Goal: Information Seeking & Learning: Learn about a topic

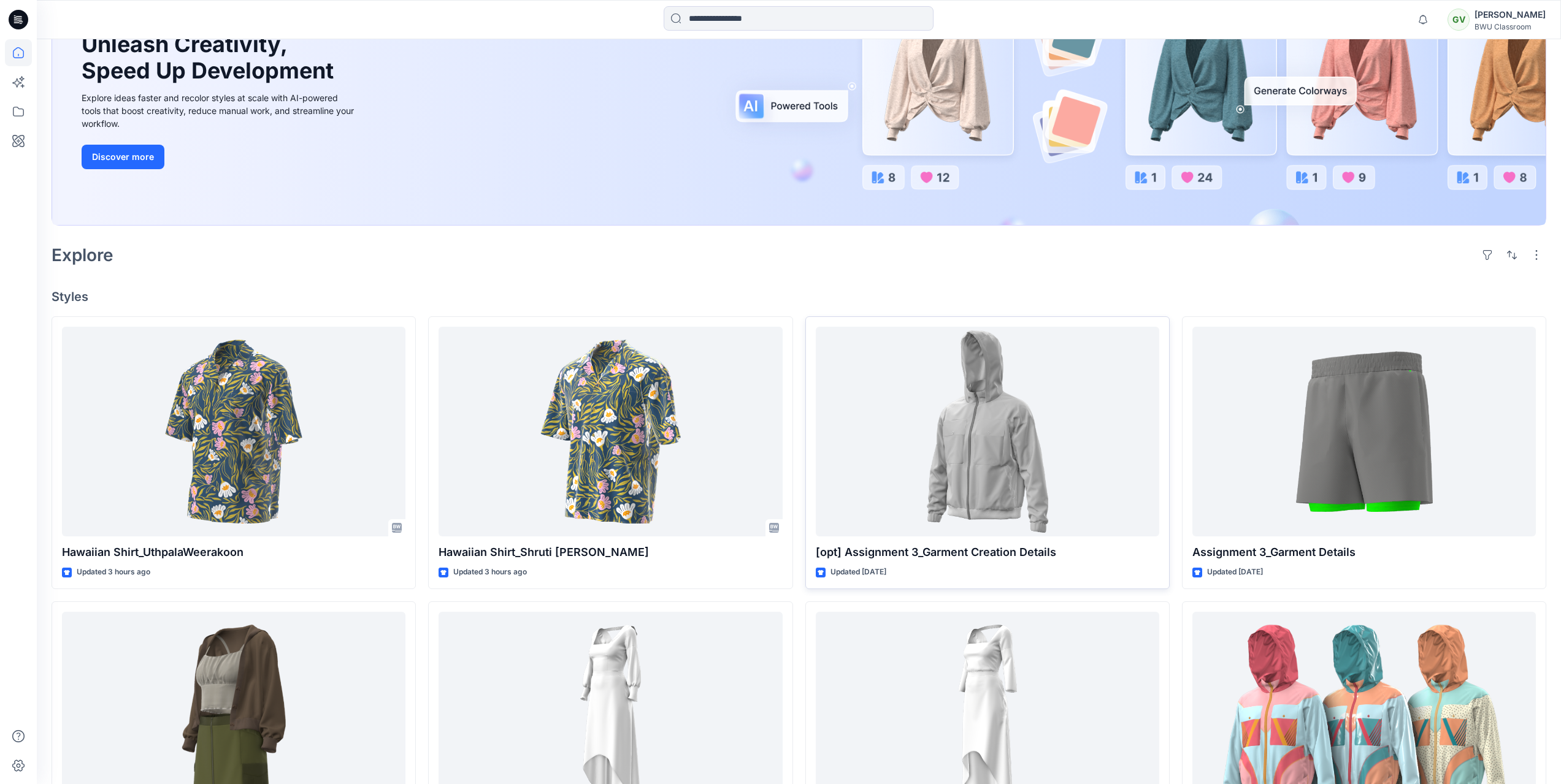
scroll to position [245, 0]
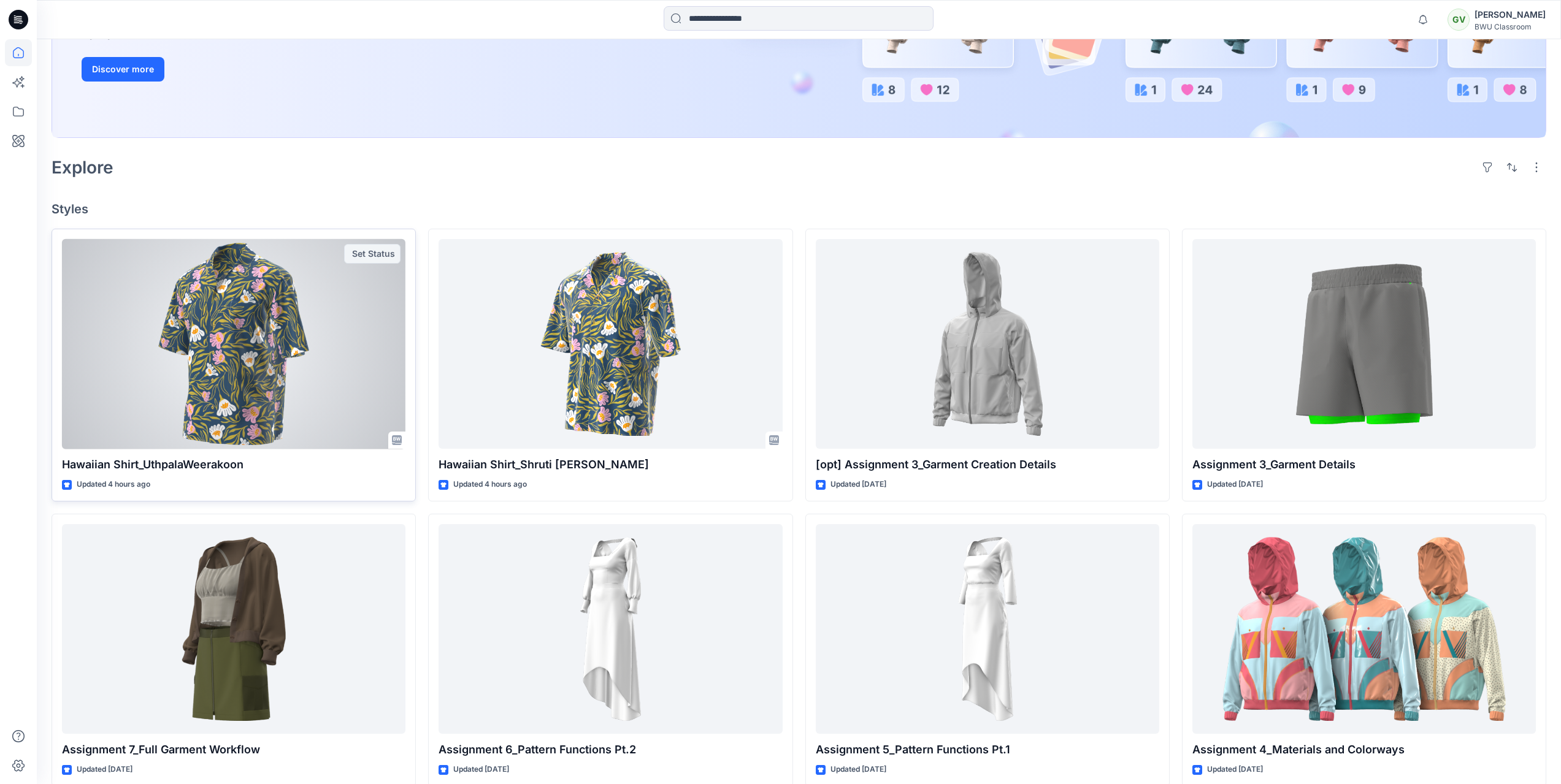
click at [347, 346] on div at bounding box center [233, 345] width 343 height 211
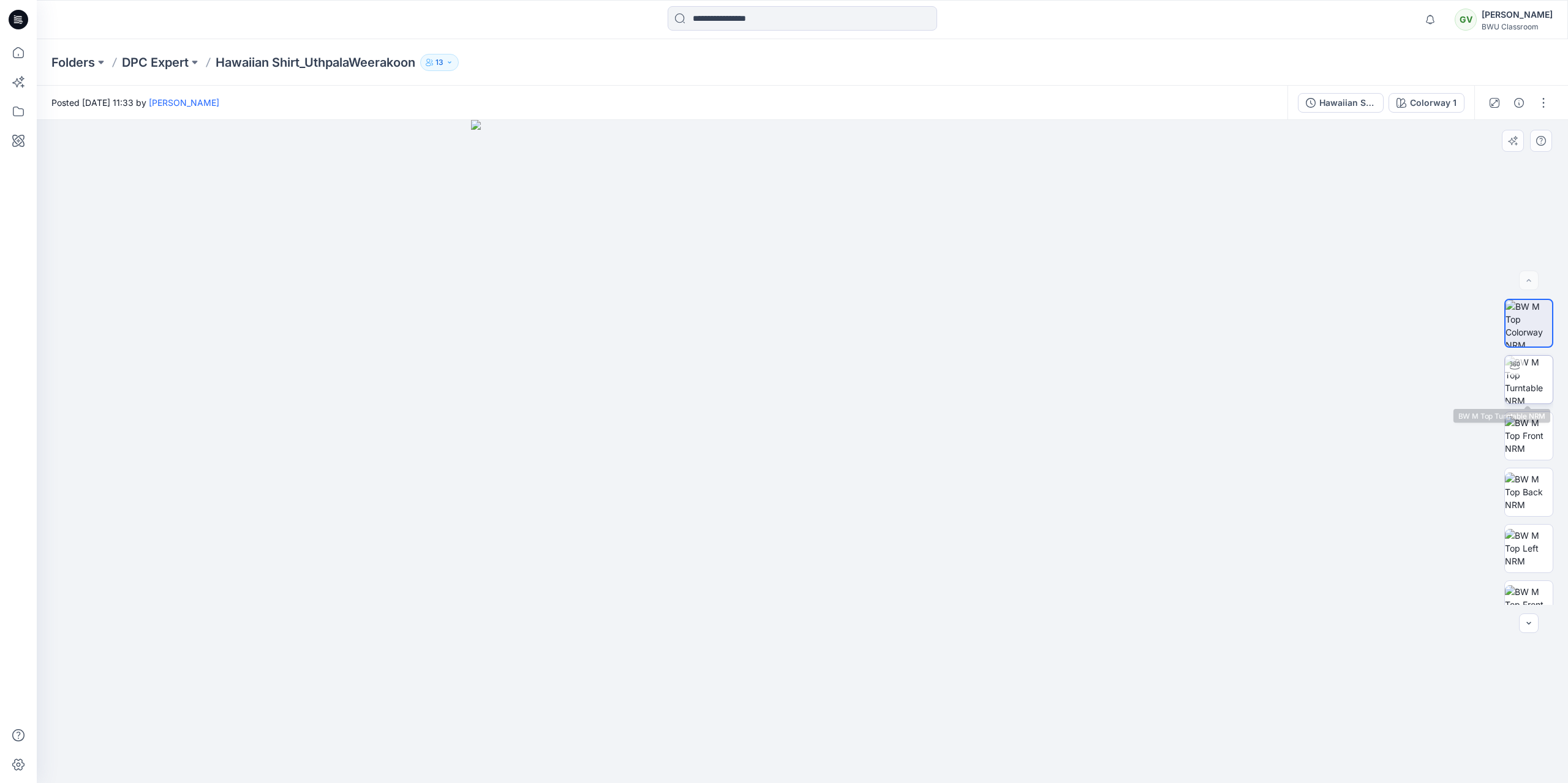
click at [1529, 389] on img at bounding box center [1528, 380] width 48 height 48
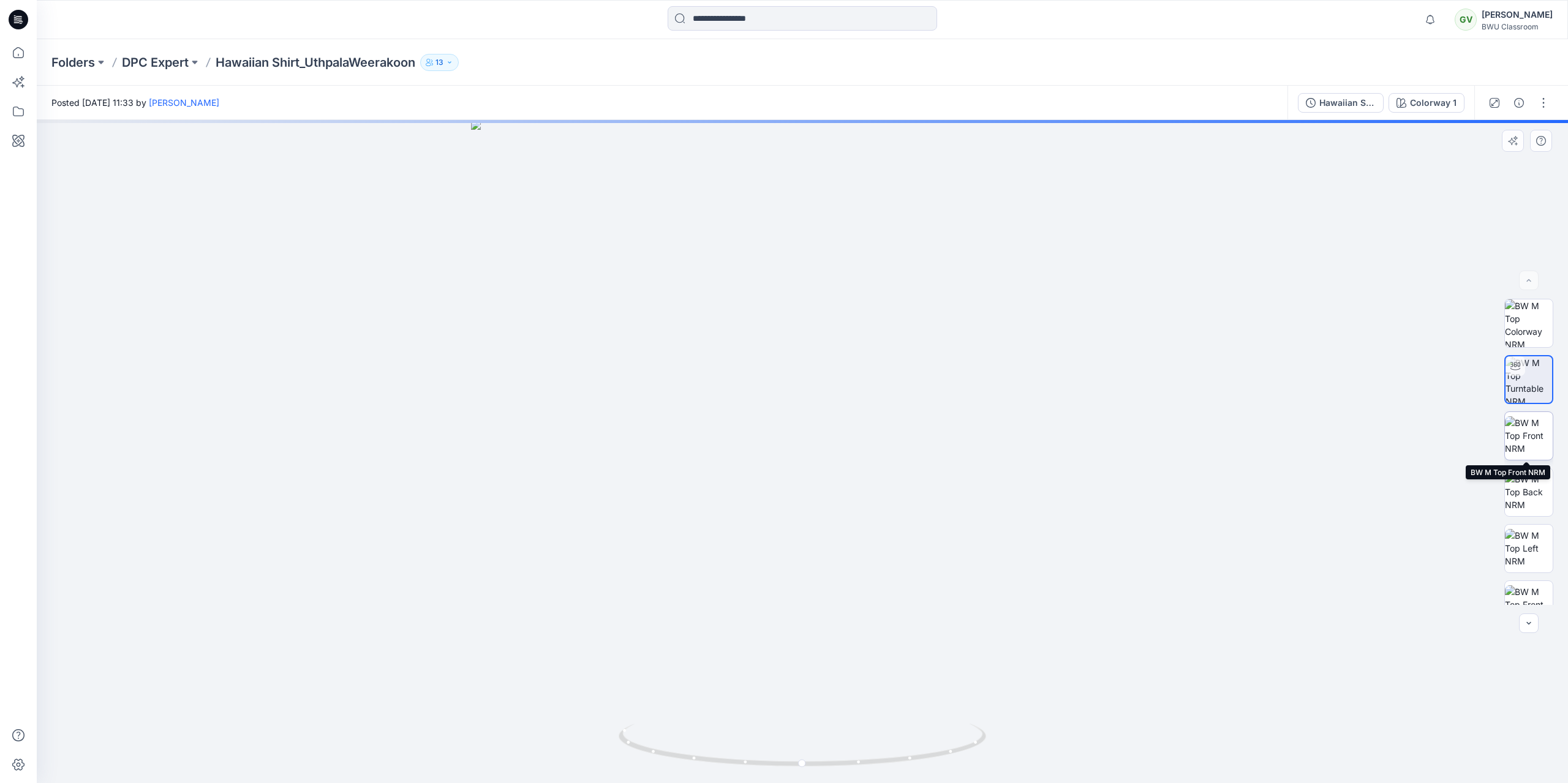
click at [1525, 438] on img at bounding box center [1528, 436] width 48 height 39
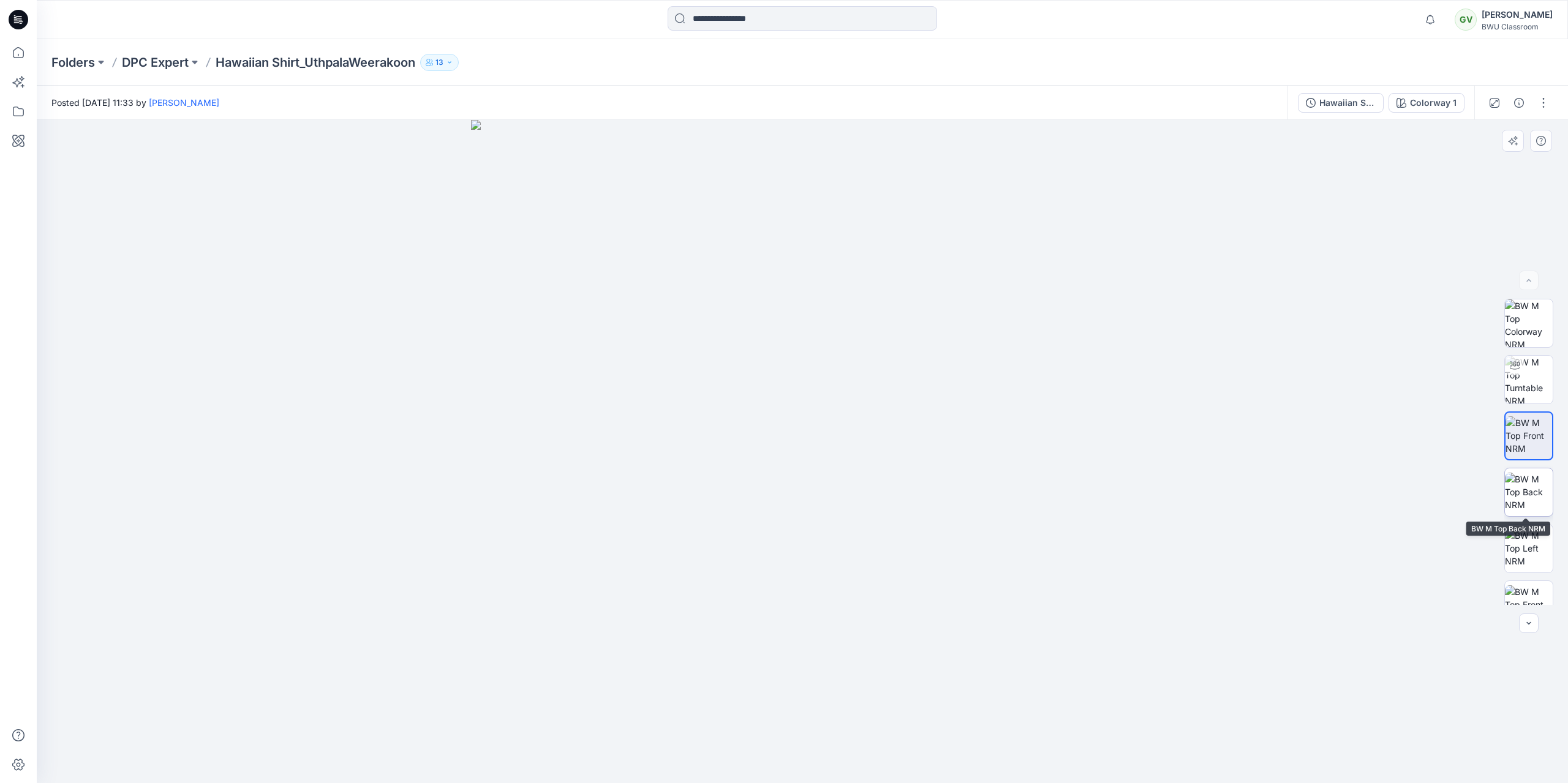
click at [1524, 495] on img at bounding box center [1528, 493] width 48 height 39
click at [1527, 554] on img at bounding box center [1528, 548] width 48 height 39
click at [1526, 592] on img at bounding box center [1528, 605] width 48 height 39
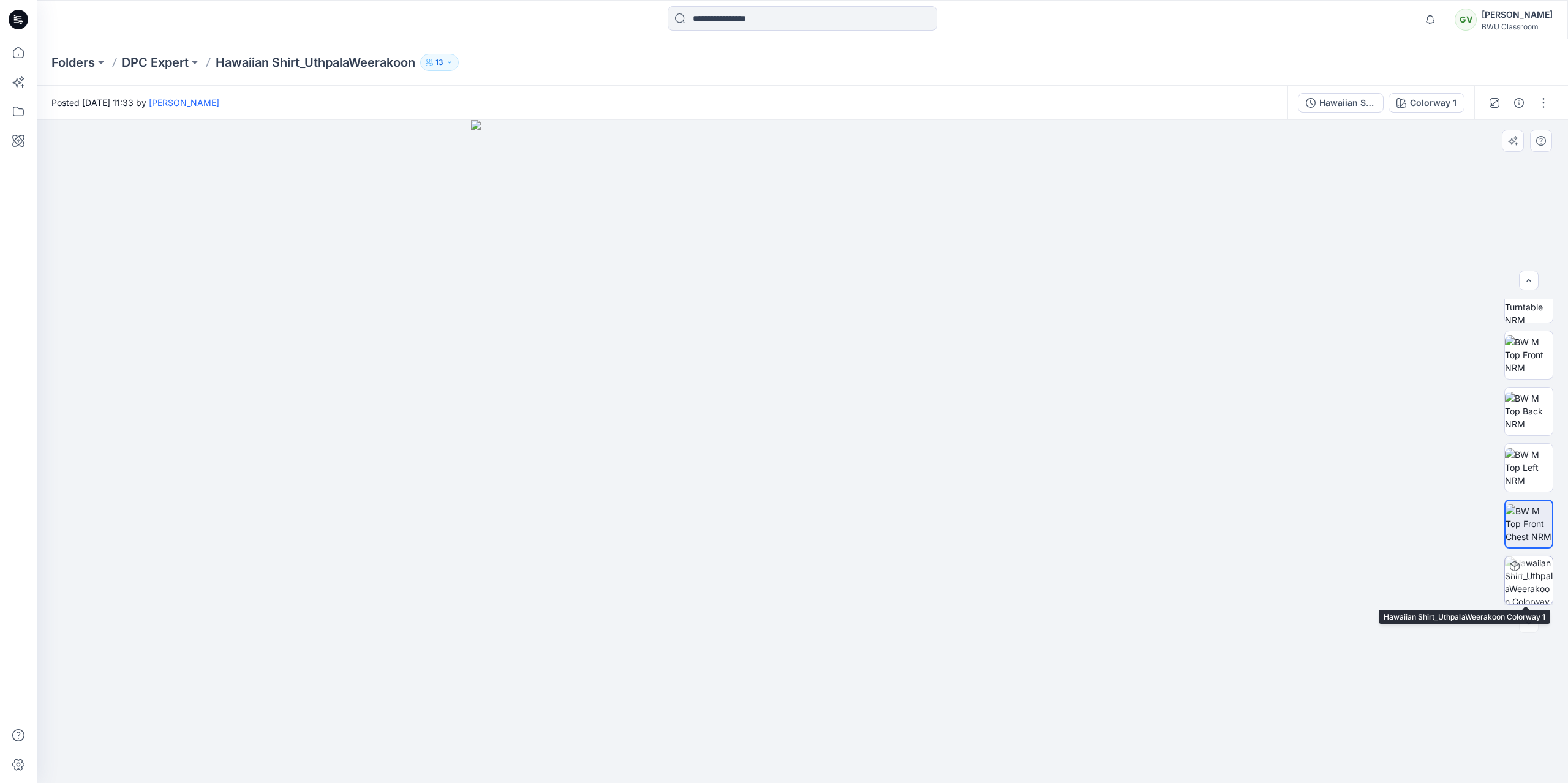
click at [1531, 572] on img at bounding box center [1528, 580] width 48 height 48
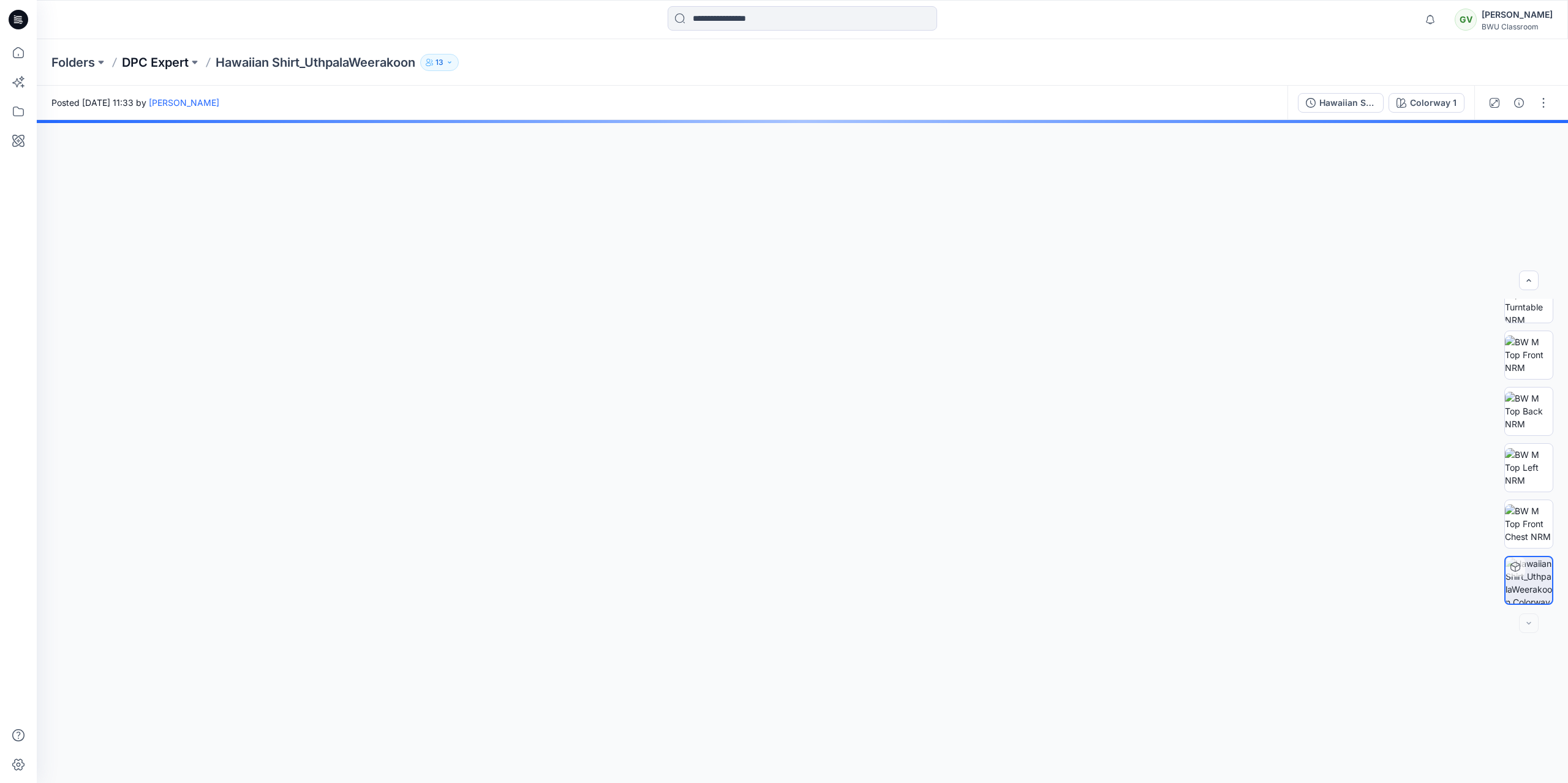
click at [162, 55] on p "DPC Expert" at bounding box center [155, 62] width 67 height 17
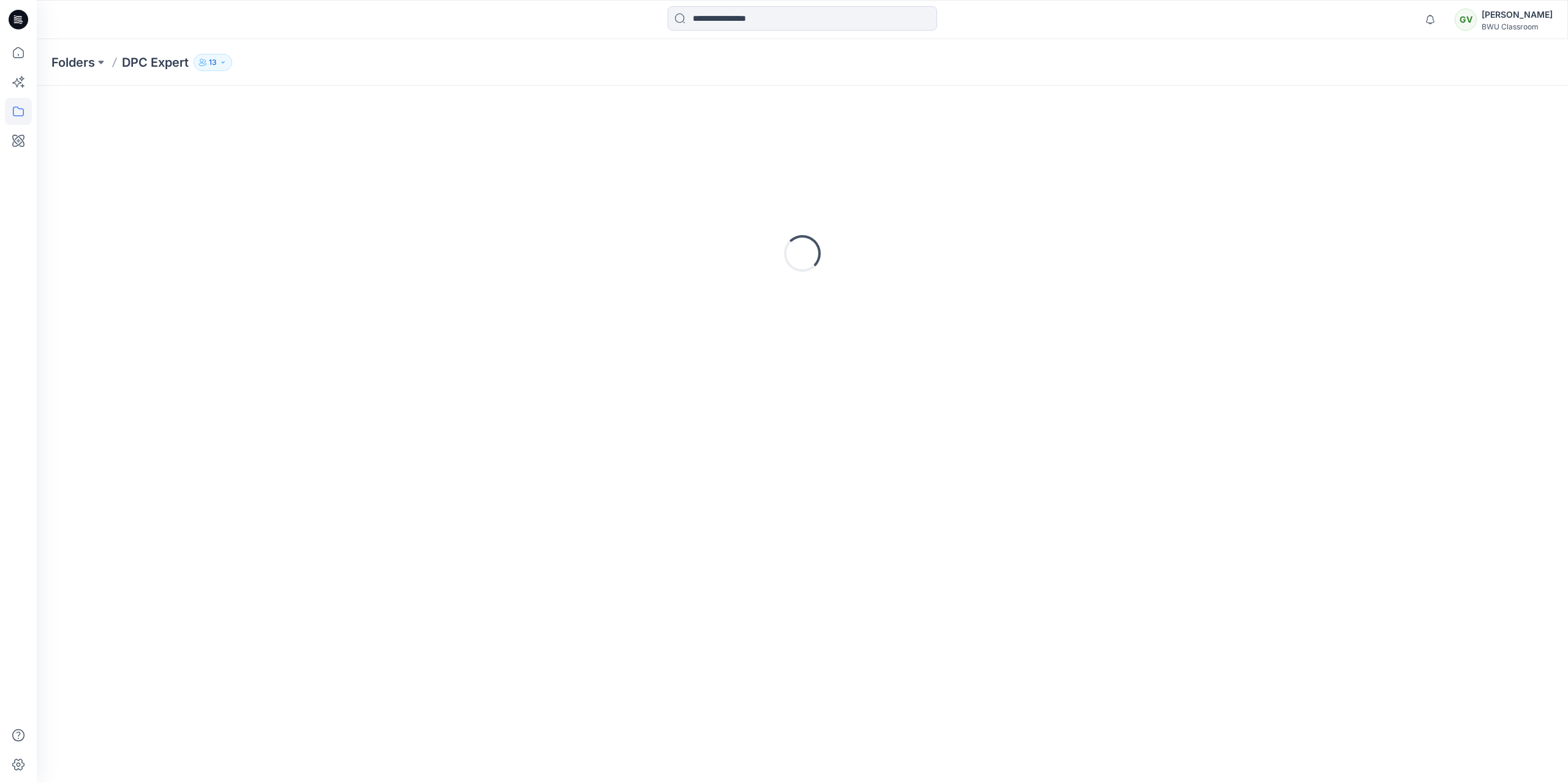
click at [161, 59] on p "DPC Expert" at bounding box center [155, 62] width 67 height 17
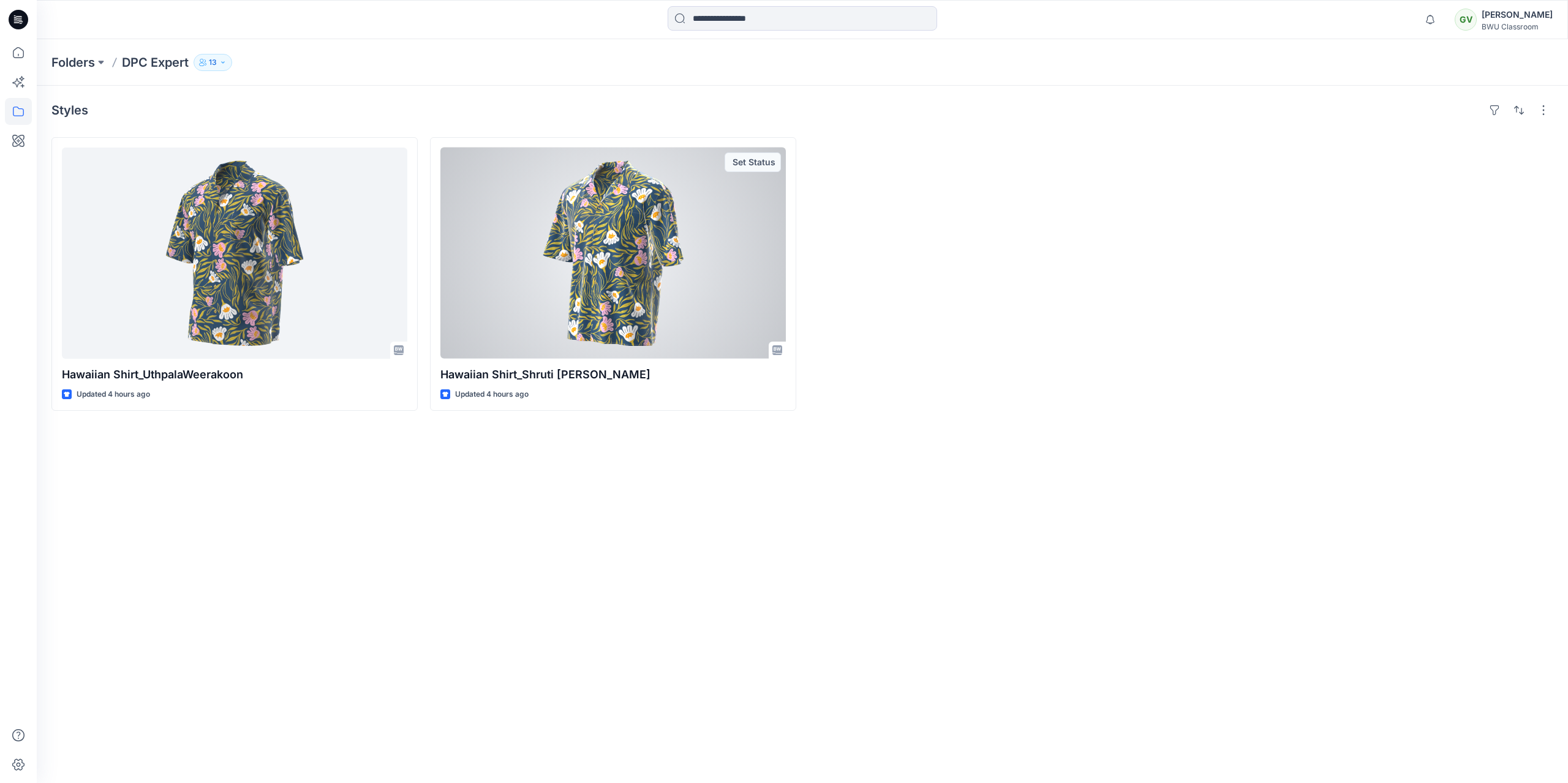
click at [622, 234] on div at bounding box center [613, 253] width 345 height 211
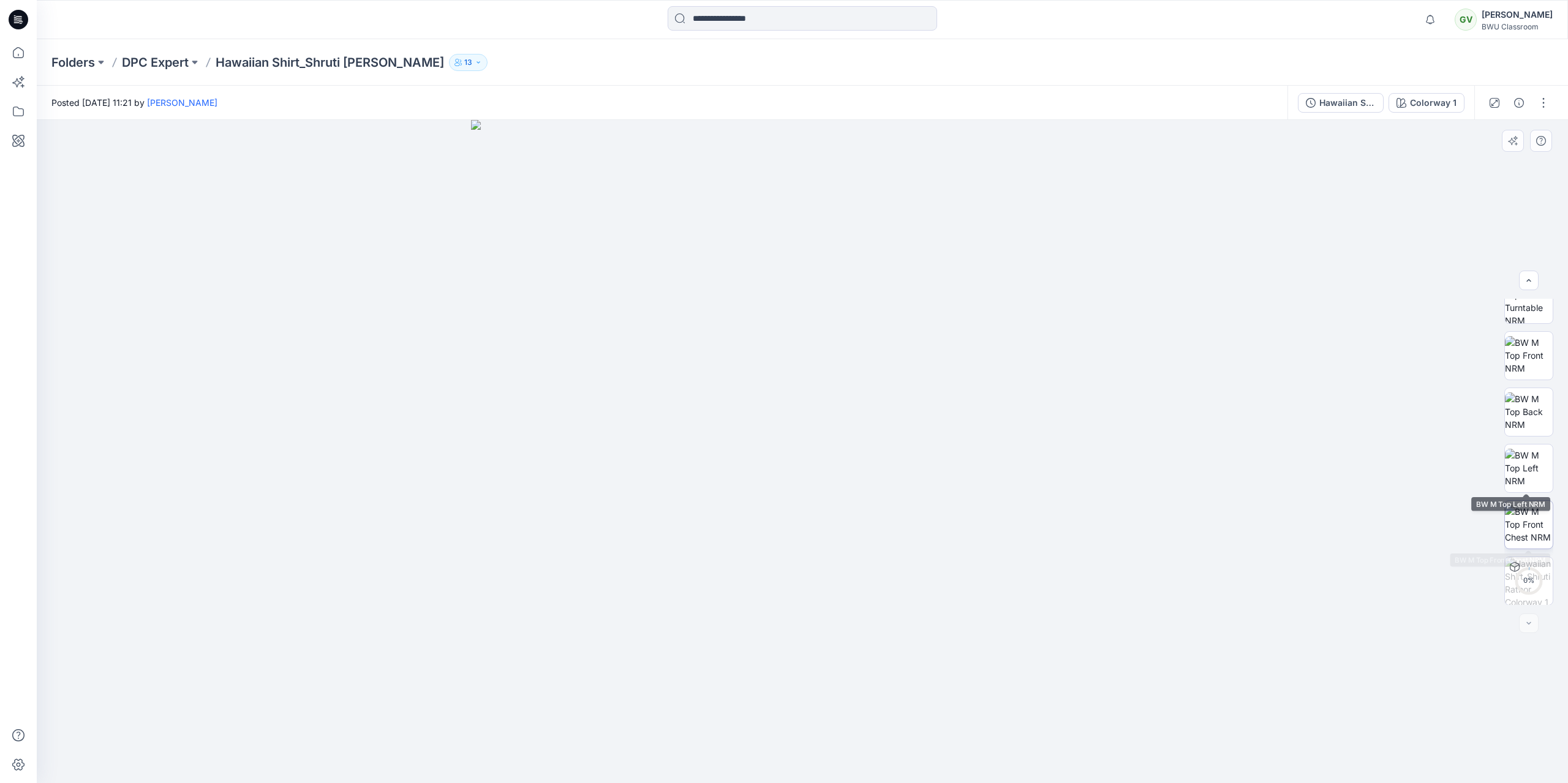
scroll to position [81, 0]
click at [1529, 535] on img at bounding box center [1528, 524] width 48 height 39
drag, startPoint x: 746, startPoint y: 361, endPoint x: 680, endPoint y: 362, distance: 66.0
click at [680, 363] on img at bounding box center [803, 452] width 664 height 663
click at [1515, 466] on img at bounding box center [1528, 467] width 48 height 39
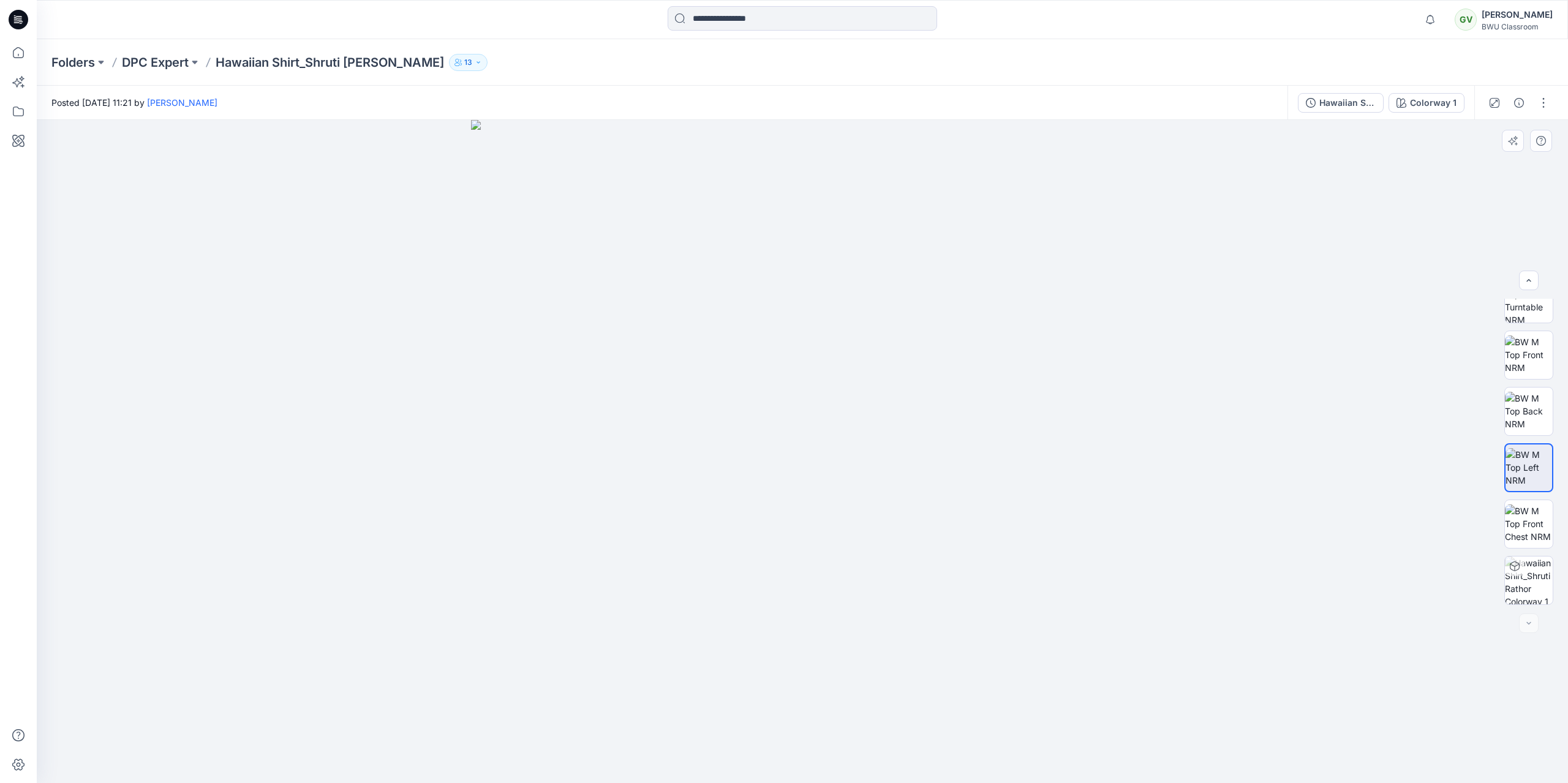
drag, startPoint x: 785, startPoint y: 363, endPoint x: 711, endPoint y: 360, distance: 74.1
click at [711, 360] on img at bounding box center [803, 452] width 664 height 663
click at [1539, 528] on img at bounding box center [1528, 524] width 48 height 39
click at [1526, 408] on img at bounding box center [1528, 412] width 48 height 39
drag, startPoint x: 794, startPoint y: 403, endPoint x: 712, endPoint y: 396, distance: 82.3
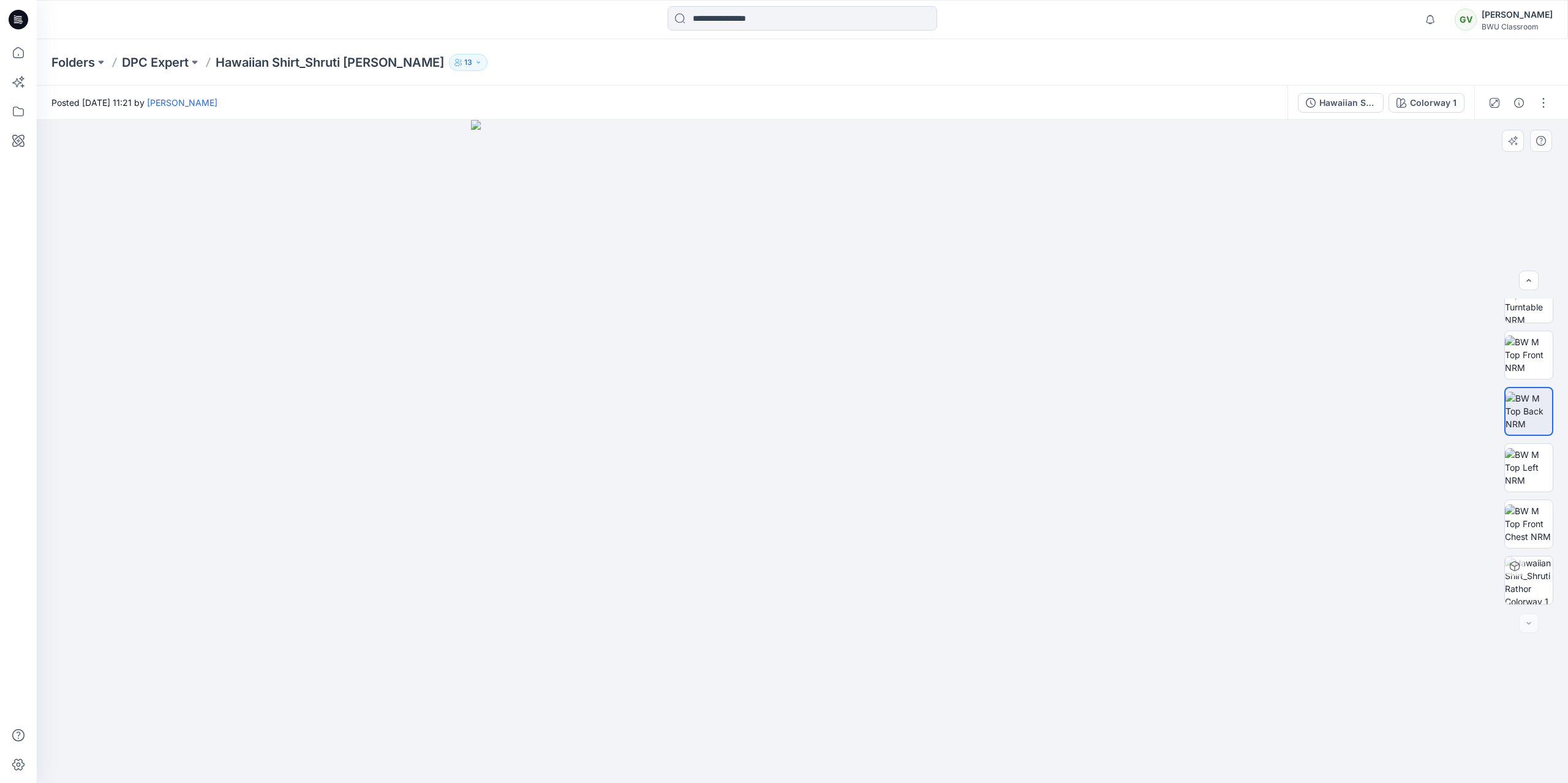
click at [712, 396] on img at bounding box center [803, 452] width 664 height 663
click at [1523, 325] on img at bounding box center [1528, 323] width 48 height 48
click at [309, 63] on p "Hawaiian Shirt_Shruti Rathor" at bounding box center [329, 62] width 228 height 17
click at [1350, 100] on div "Hawaiian Shirt_Shruti Rathor" at bounding box center [1347, 103] width 56 height 13
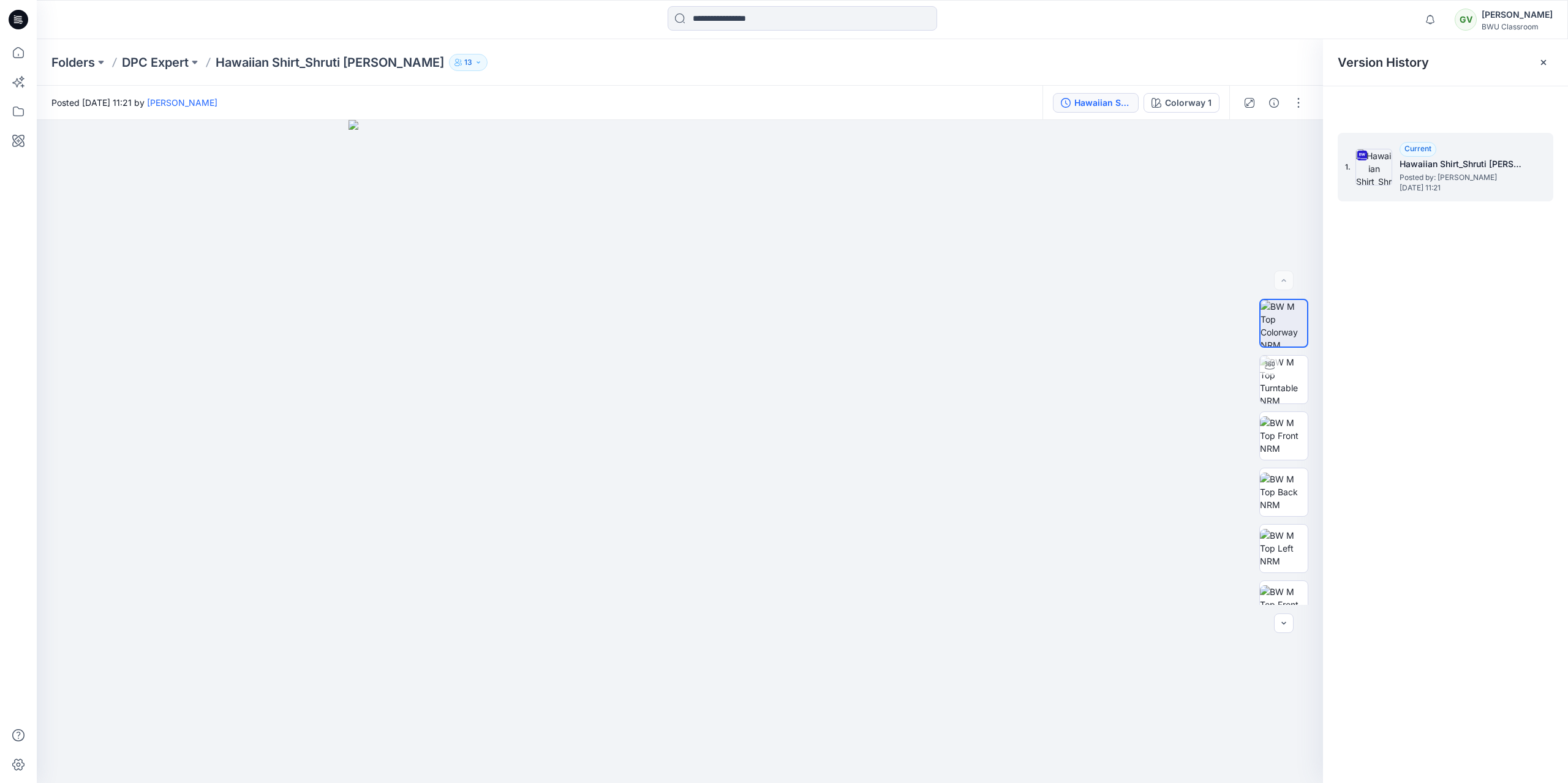
click at [1362, 152] on icon at bounding box center [1363, 156] width 10 height 10
click at [1300, 102] on button "button" at bounding box center [1298, 103] width 19 height 19
click at [182, 64] on p "DPC Expert" at bounding box center [155, 62] width 67 height 17
